Goal: Task Accomplishment & Management: Manage account settings

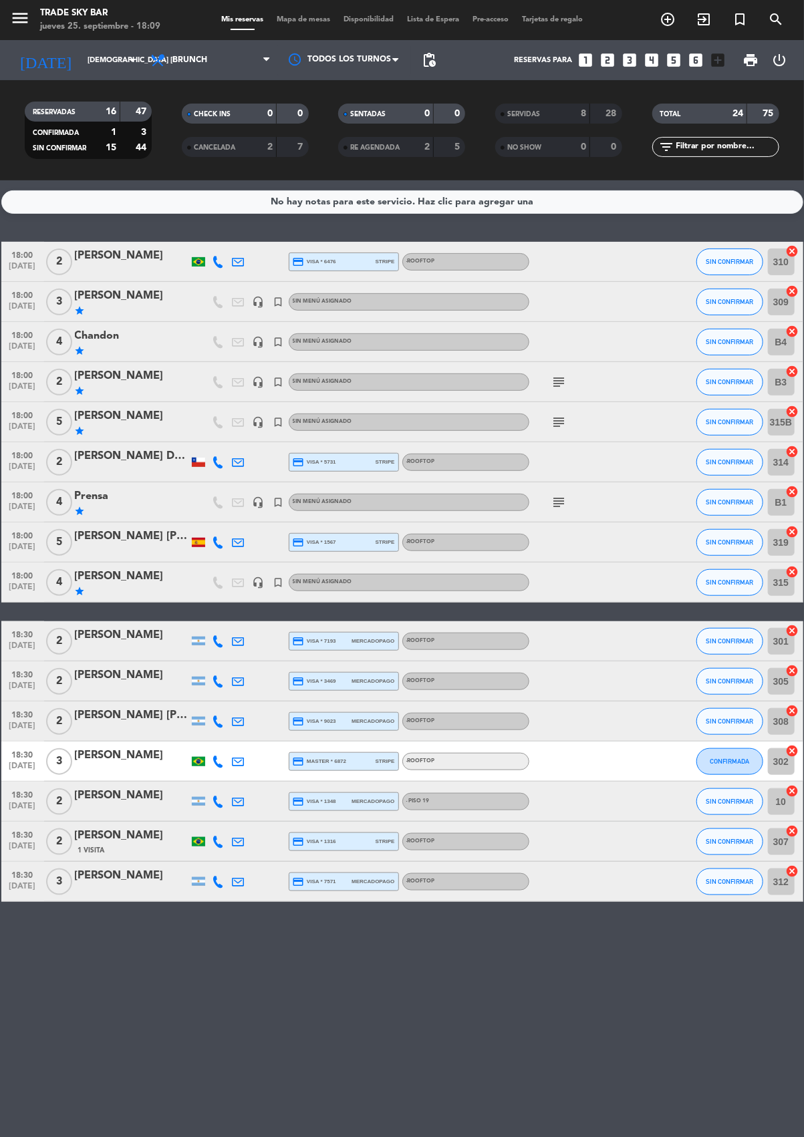
click at [562, 498] on icon "subject" at bounding box center [559, 502] width 16 height 16
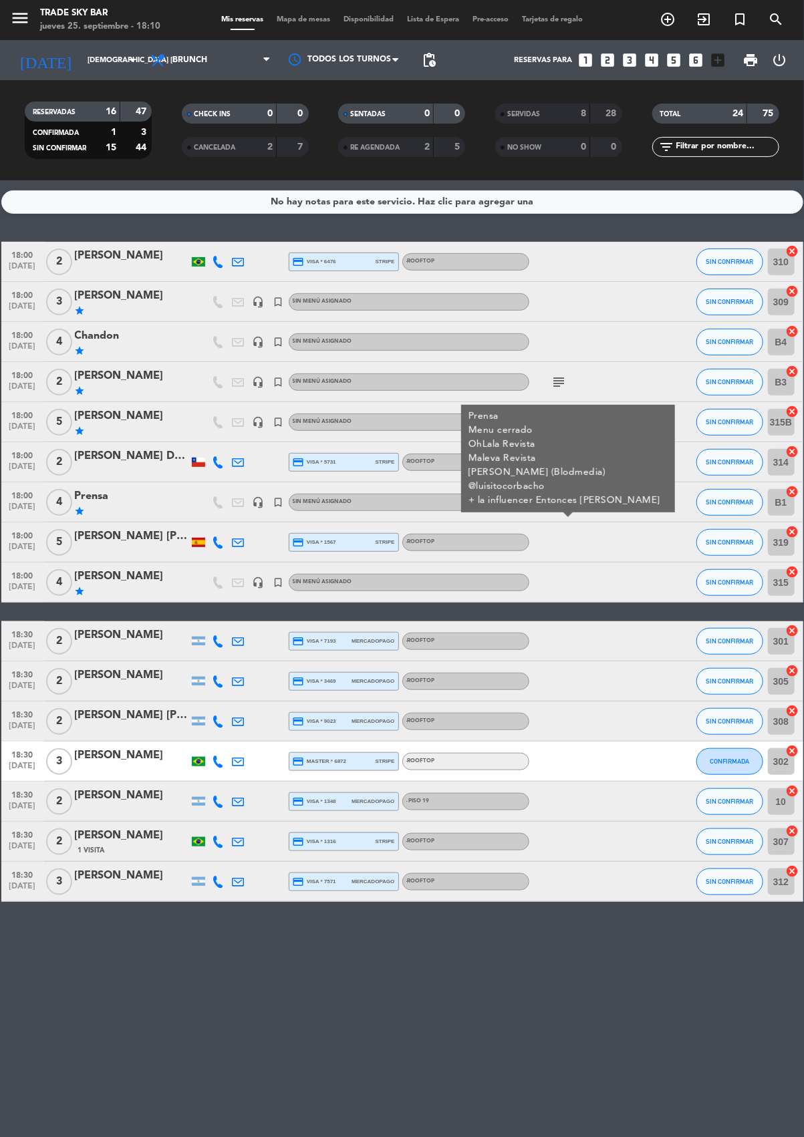
click at [558, 381] on icon "subject" at bounding box center [559, 382] width 16 height 16
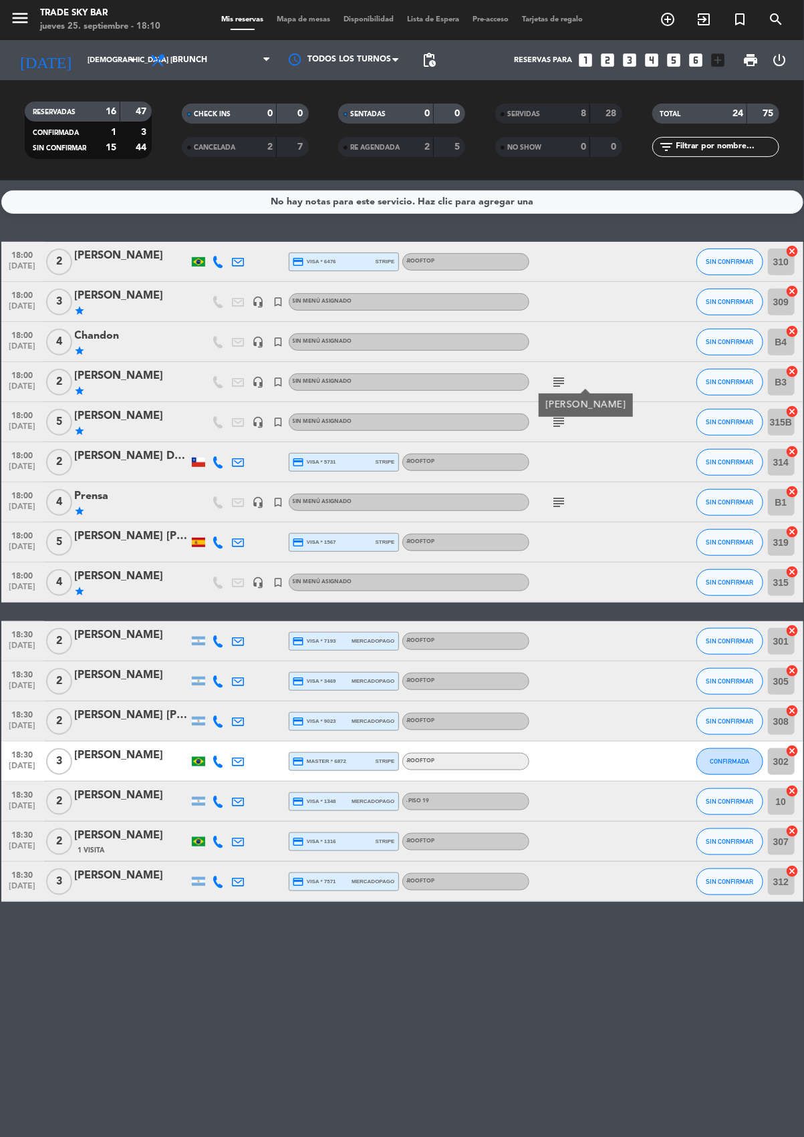
click at [558, 422] on icon "subject" at bounding box center [559, 422] width 16 height 16
click at [730, 259] on span "SIN CONFIRMAR" at bounding box center [728, 261] width 47 height 7
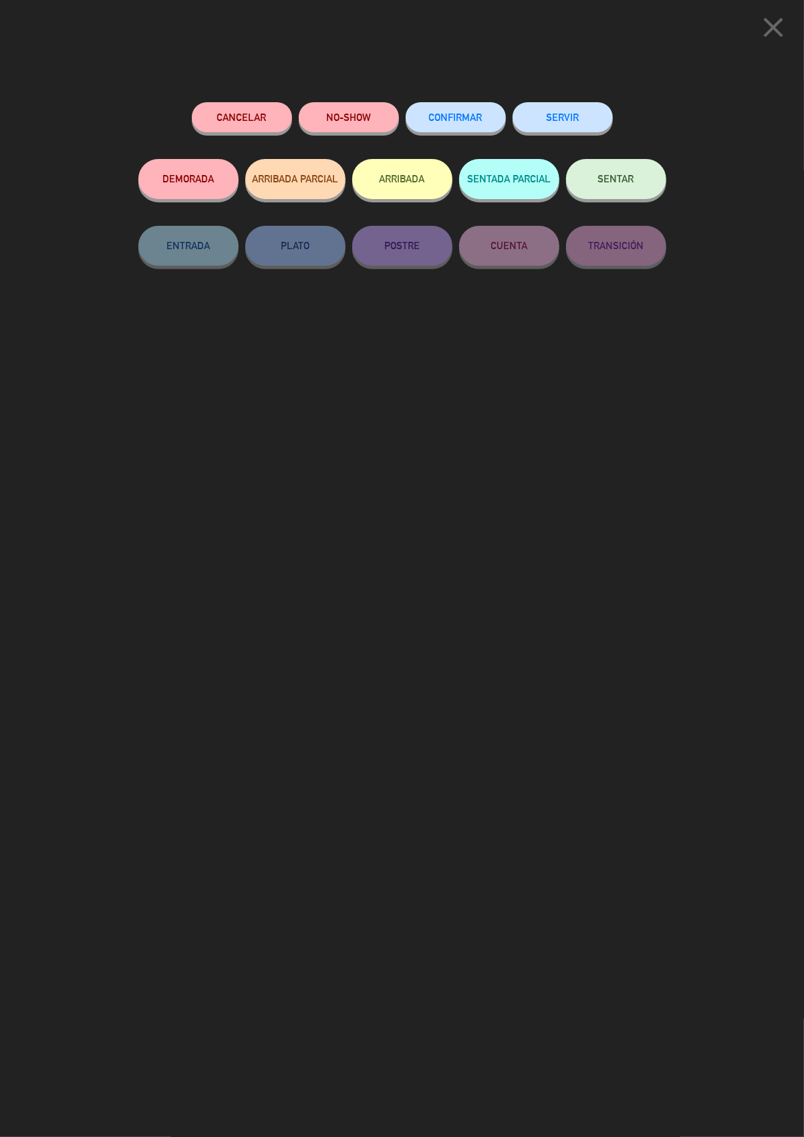
click at [572, 114] on button "SERVIR" at bounding box center [562, 117] width 100 height 30
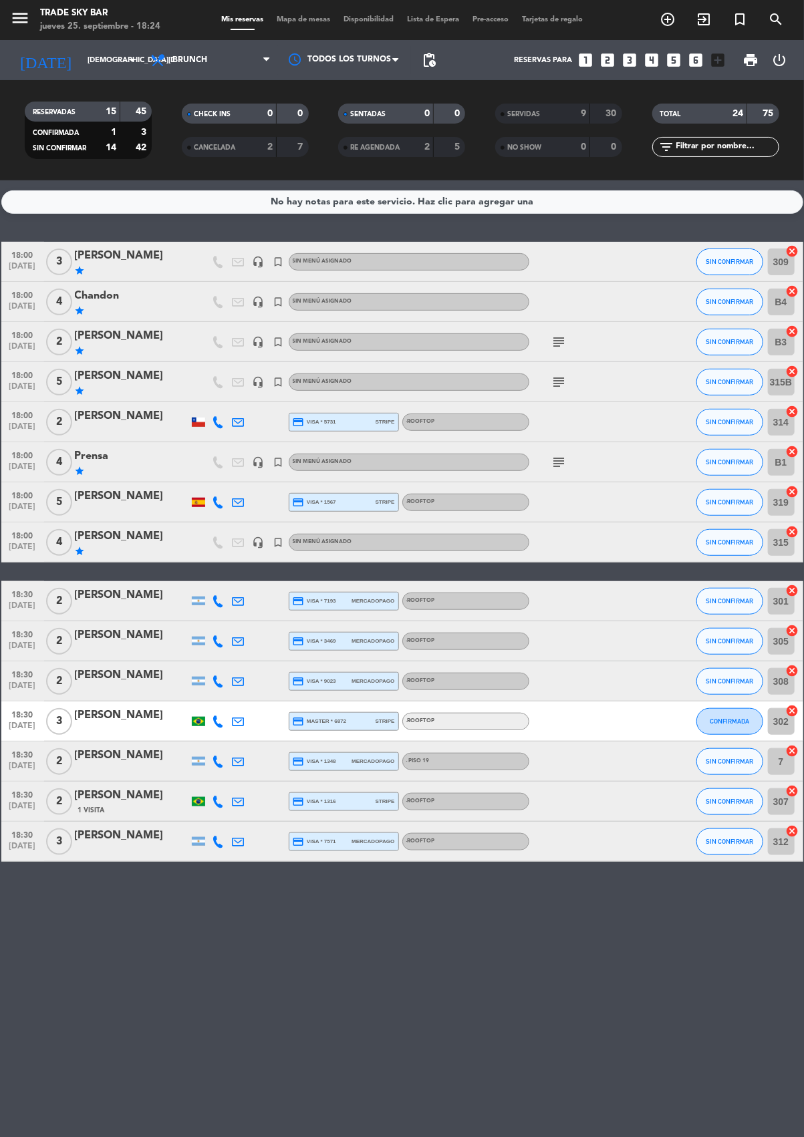
click at [778, 19] on icon "search" at bounding box center [776, 19] width 16 height 16
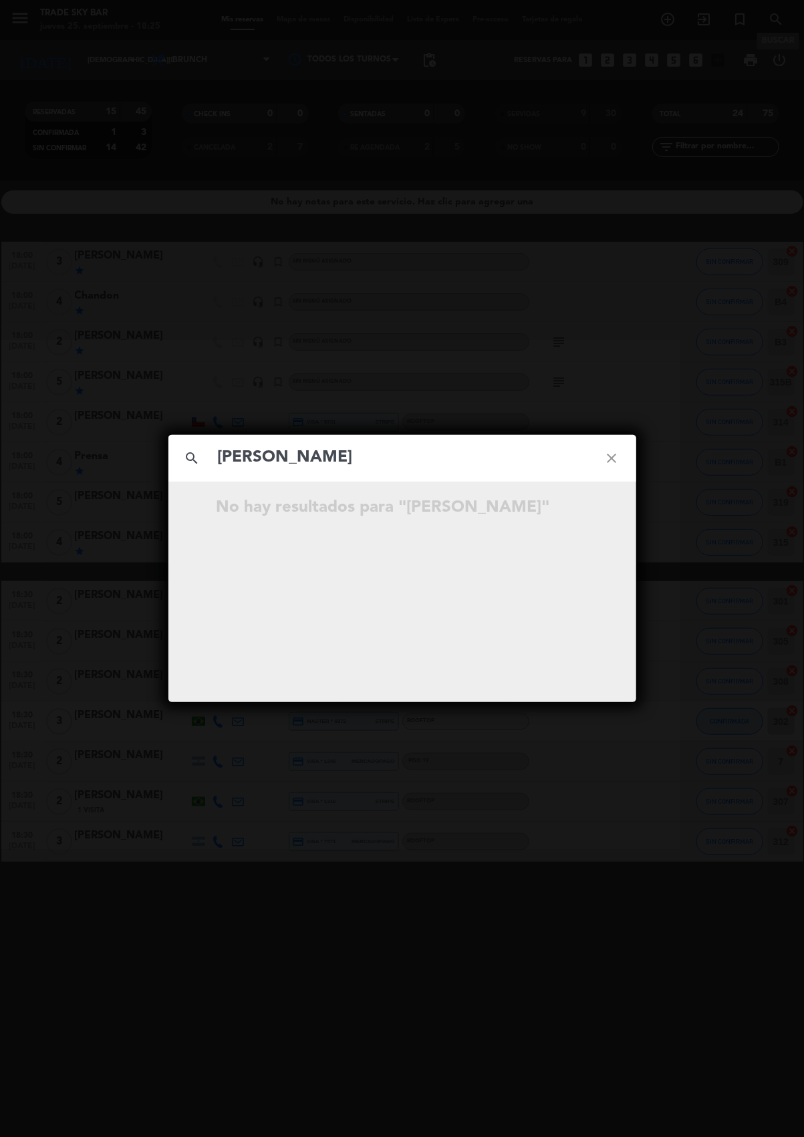
type input "[PERSON_NAME]"
click at [607, 464] on icon "close" at bounding box center [612, 458] width 48 height 48
click at [618, 454] on icon "close" at bounding box center [612, 458] width 48 height 48
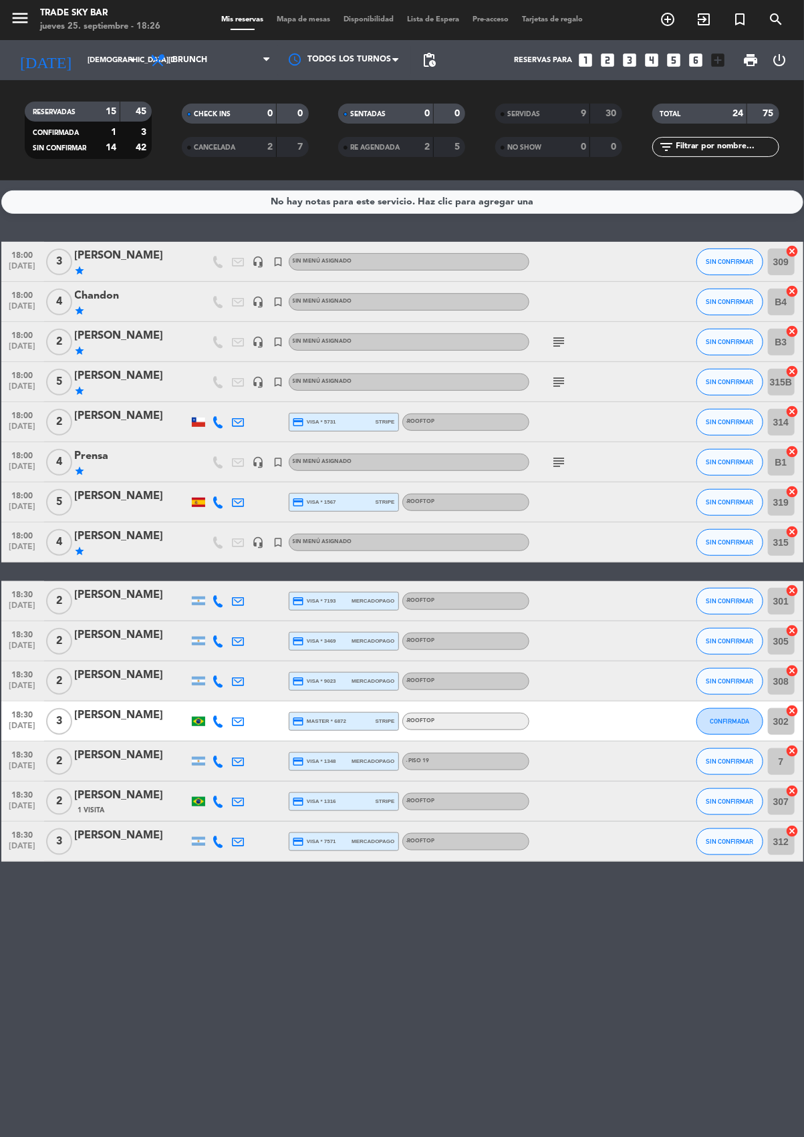
scroll to position [47, 0]
click at [728, 498] on span "SIN CONFIRMAR" at bounding box center [728, 501] width 47 height 7
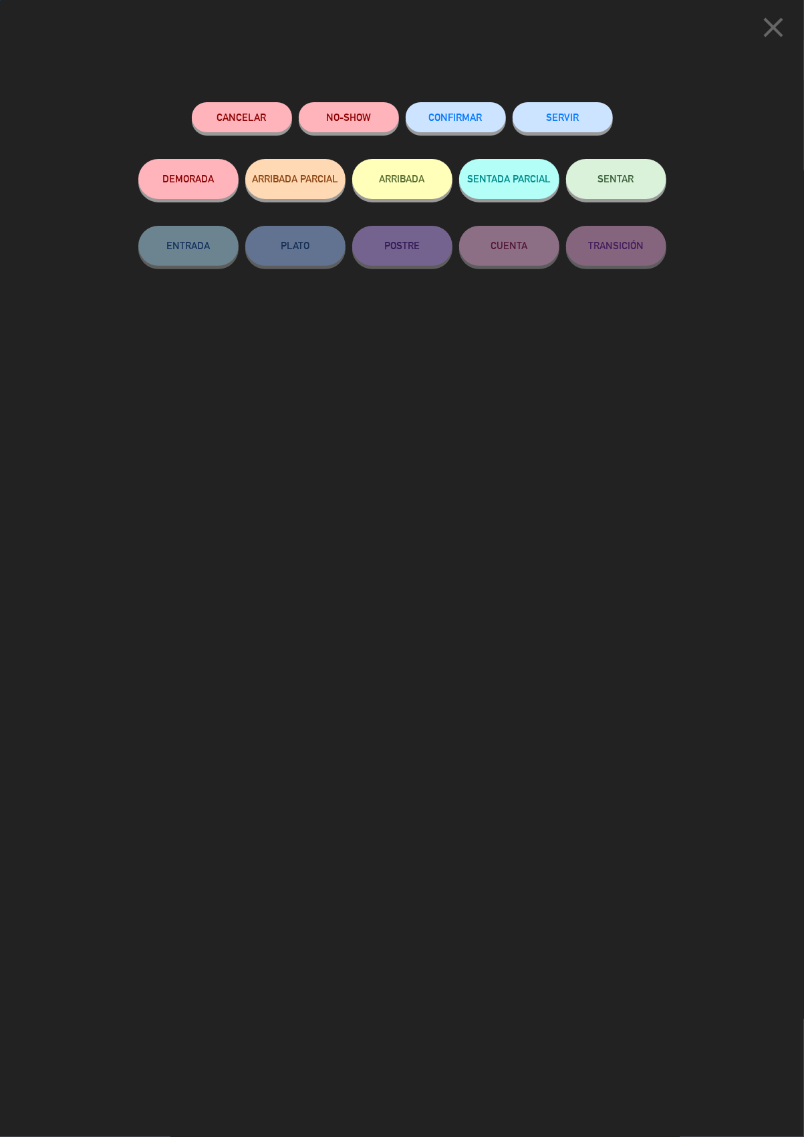
click at [570, 114] on button "SERVIR" at bounding box center [562, 117] width 100 height 30
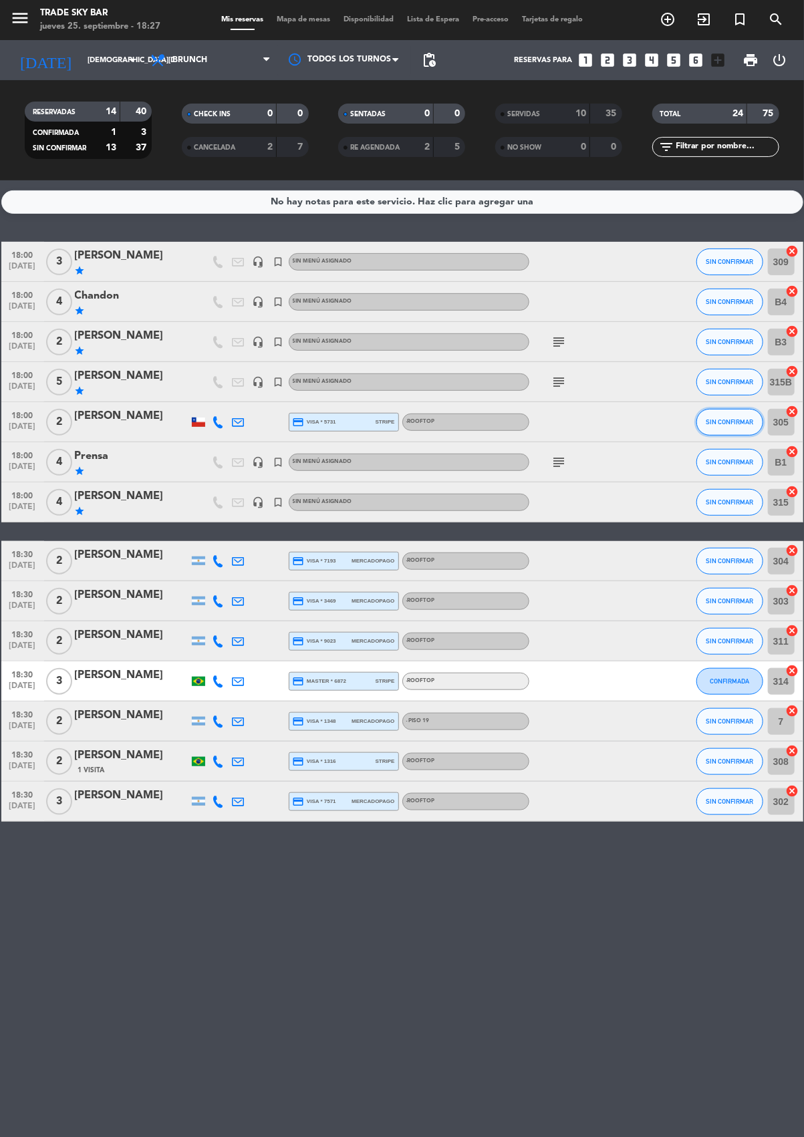
click at [733, 418] on span "SIN CONFIRMAR" at bounding box center [728, 421] width 47 height 7
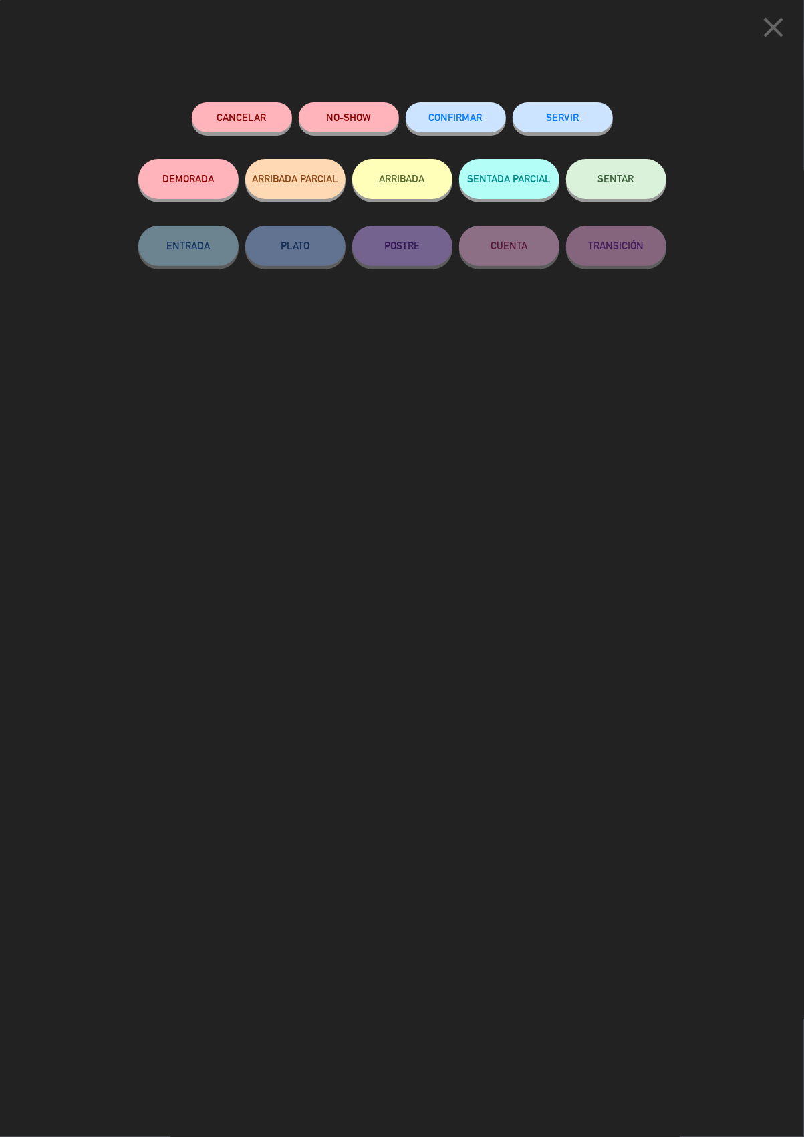
click at [570, 114] on button "SERVIR" at bounding box center [562, 117] width 100 height 30
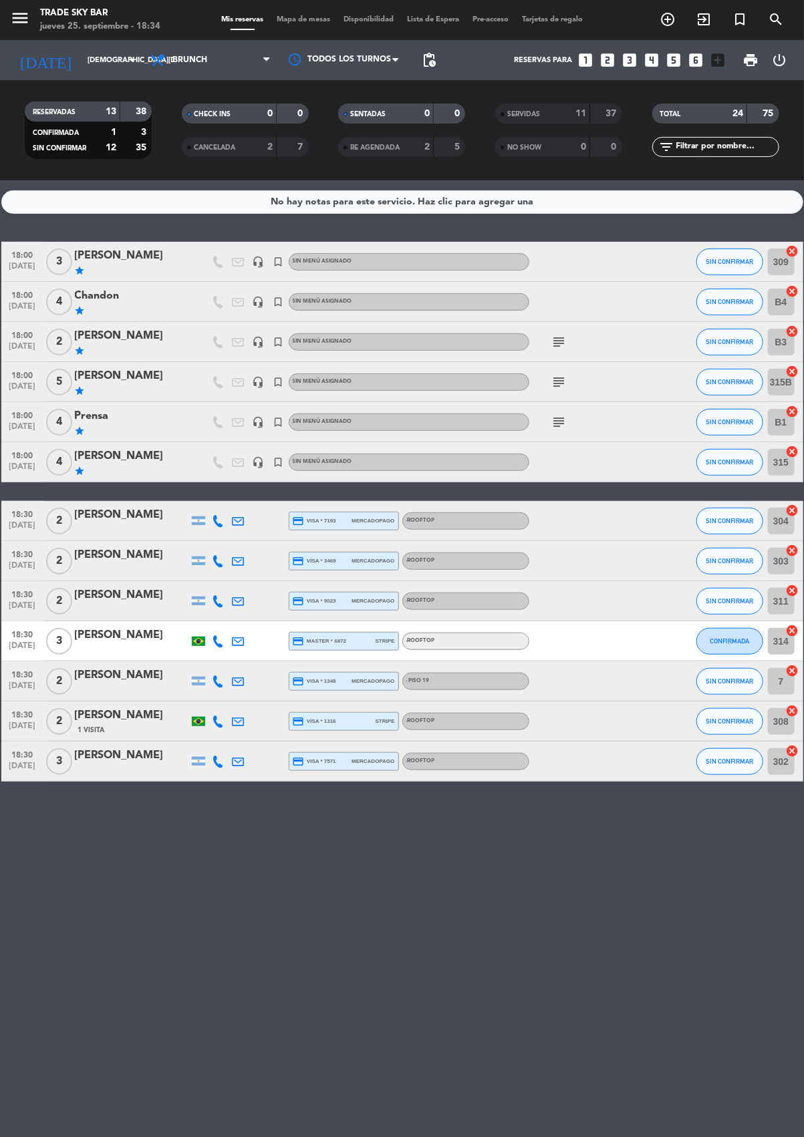
click at [562, 106] on div "11" at bounding box center [573, 113] width 27 height 15
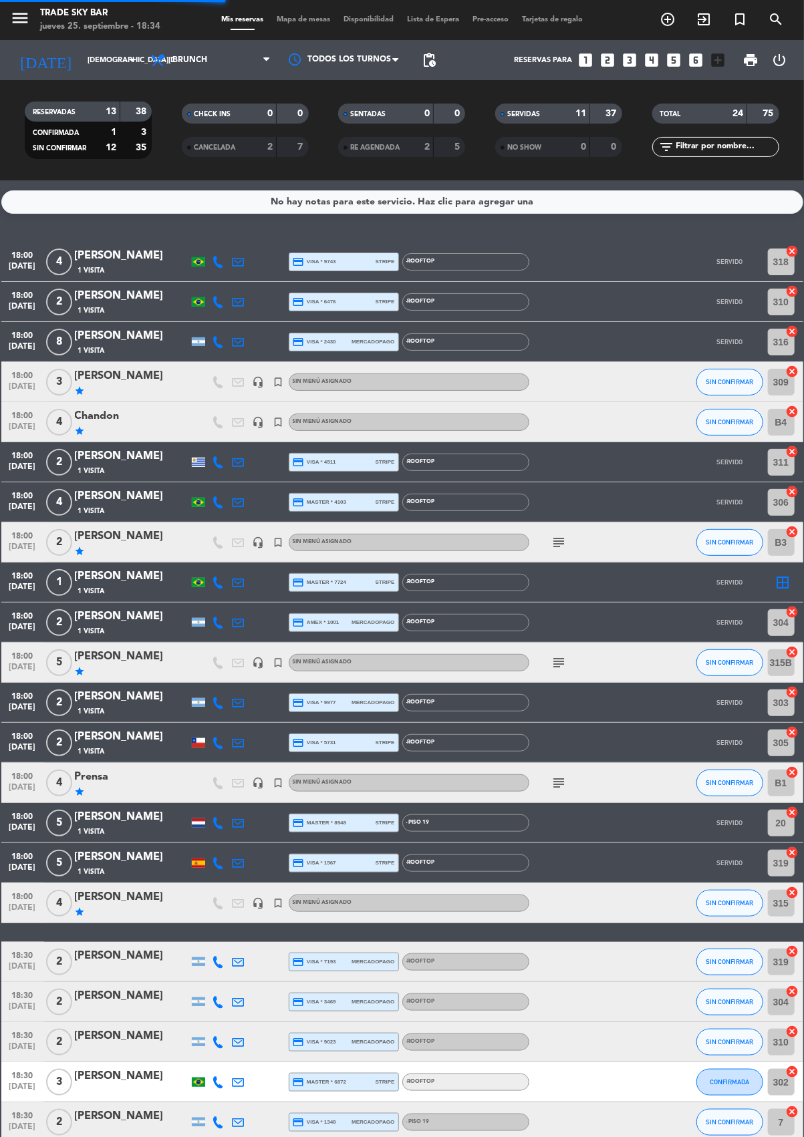
scroll to position [10, 0]
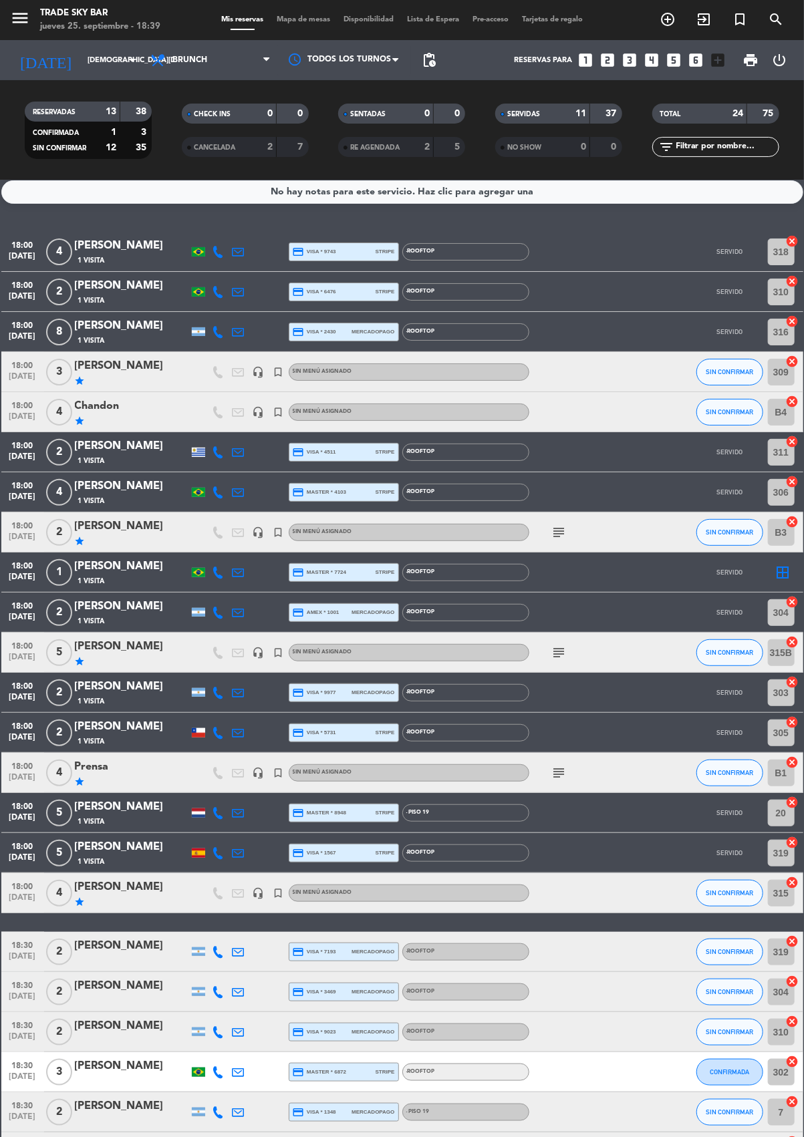
click at [125, 772] on div "Prensa" at bounding box center [132, 766] width 114 height 17
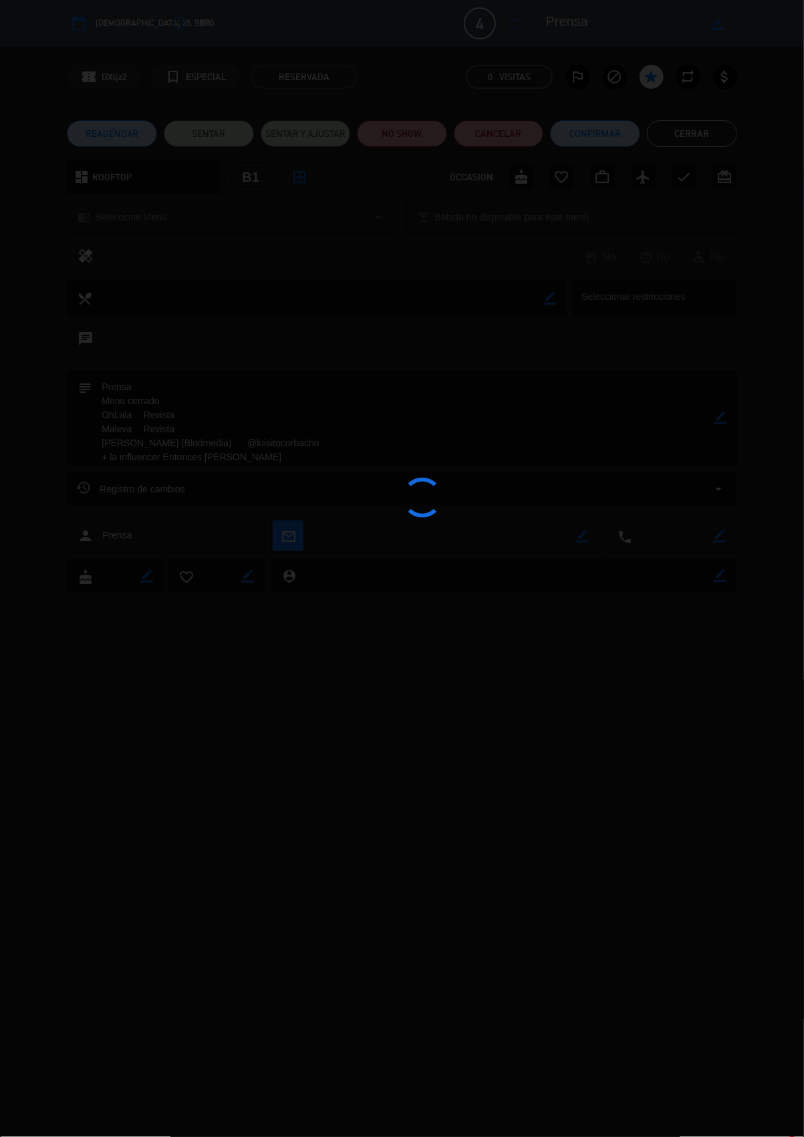
click at [687, 132] on div at bounding box center [402, 568] width 804 height 1137
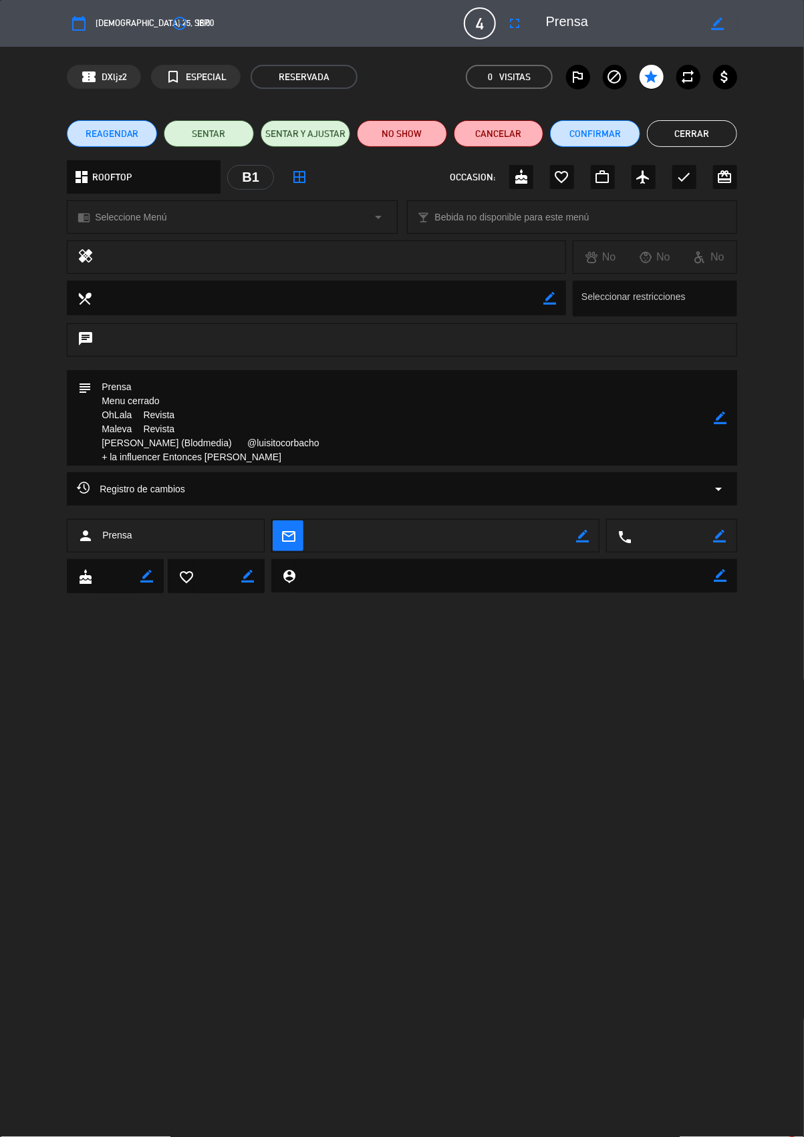
click at [698, 133] on button "Cerrar" at bounding box center [692, 133] width 90 height 27
